Goal: Navigation & Orientation: Find specific page/section

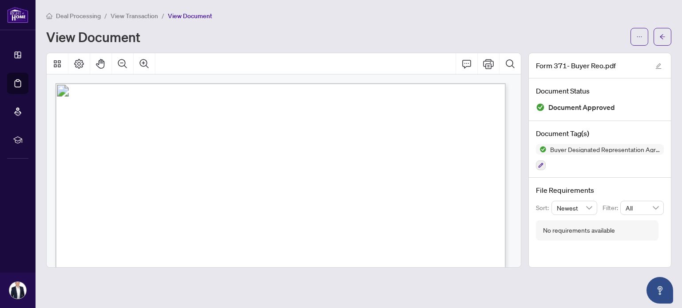
scroll to position [1875, 0]
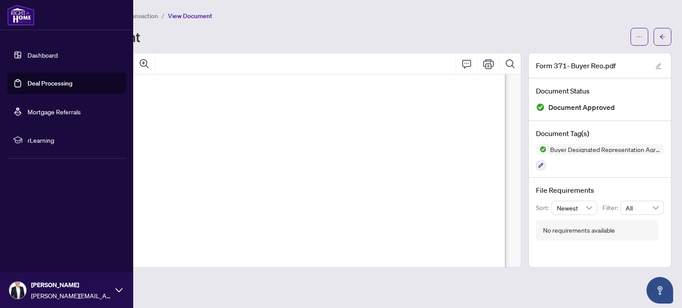
click at [28, 55] on link "Dashboard" at bounding box center [43, 55] width 30 height 8
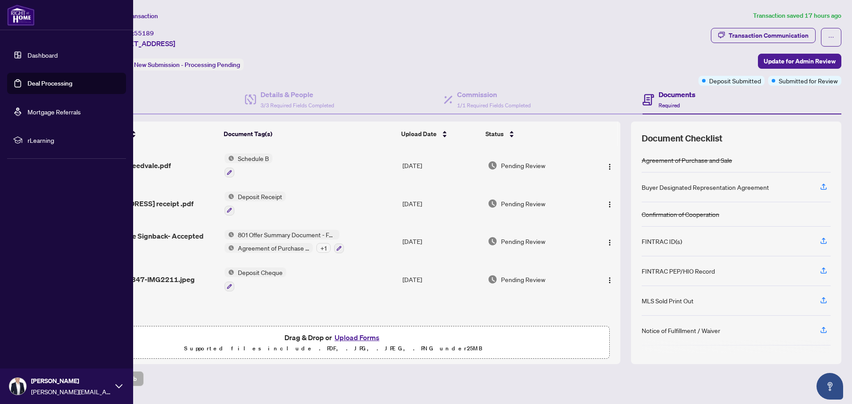
click at [28, 55] on link "Dashboard" at bounding box center [43, 55] width 30 height 8
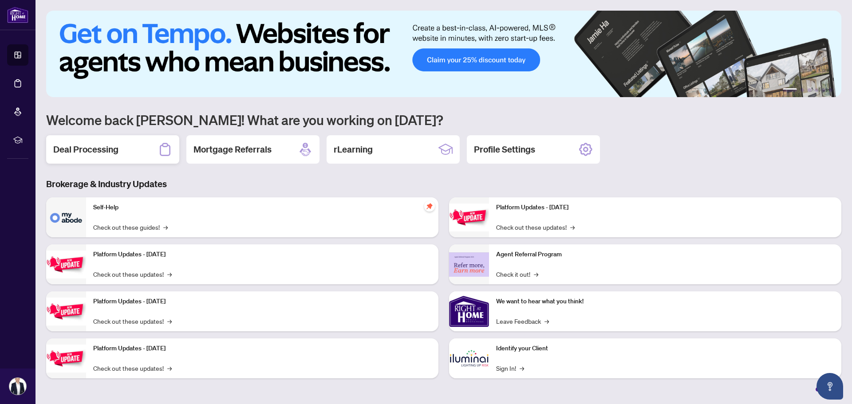
click at [122, 144] on div "Deal Processing" at bounding box center [112, 149] width 133 height 28
